Goal: Task Accomplishment & Management: Manage account settings

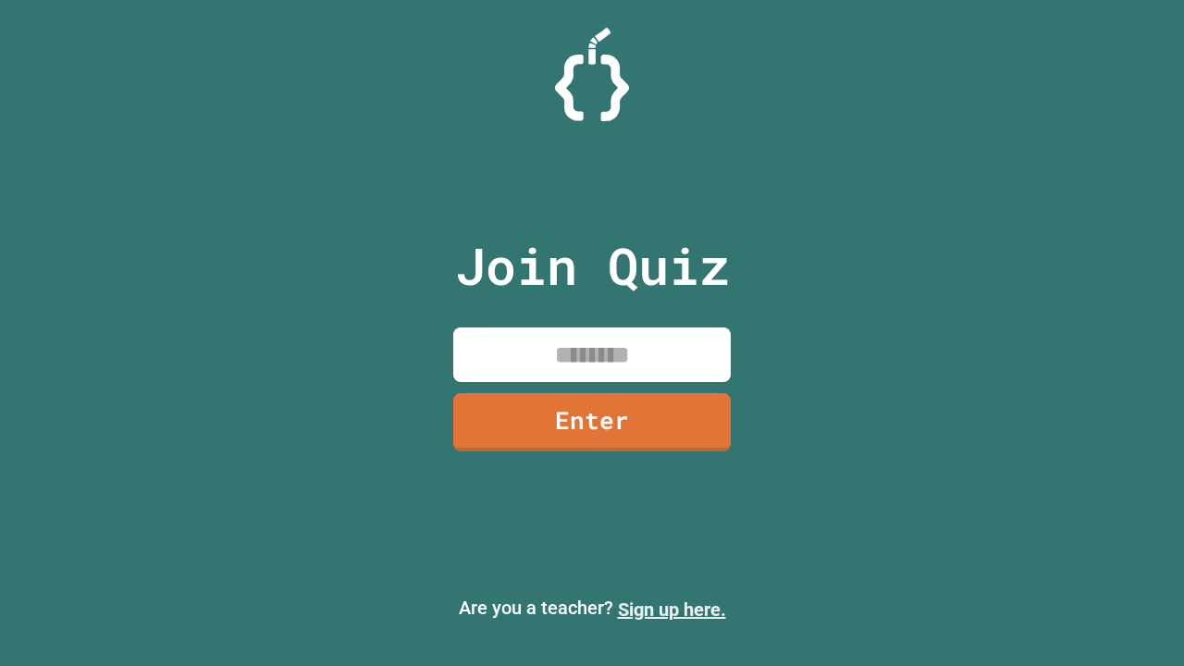
click at [672, 610] on link "Sign up here." at bounding box center [672, 609] width 108 height 22
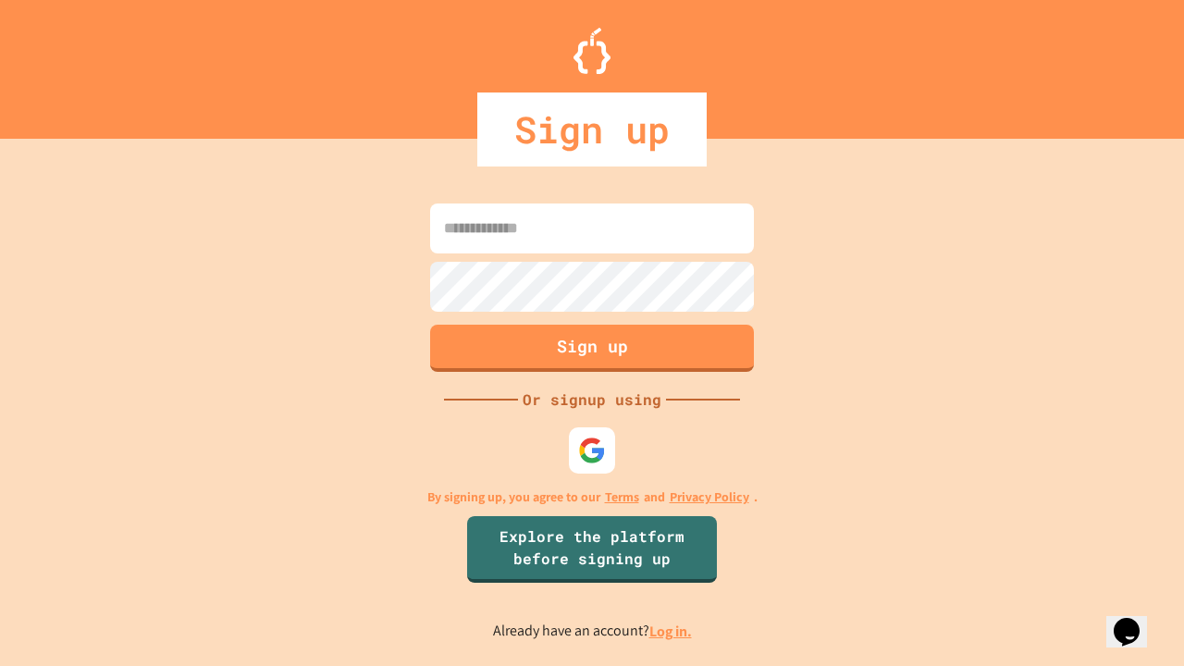
click at [672, 631] on link "Log in." at bounding box center [670, 631] width 43 height 19
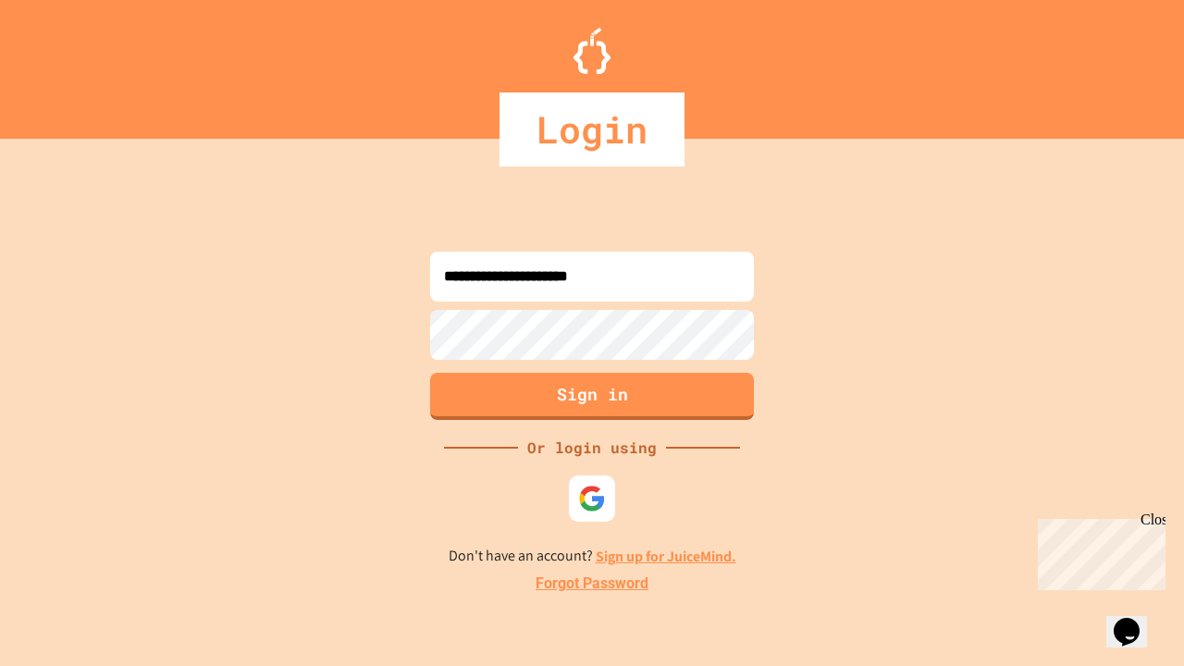
type input "**********"
